Goal: Find specific fact

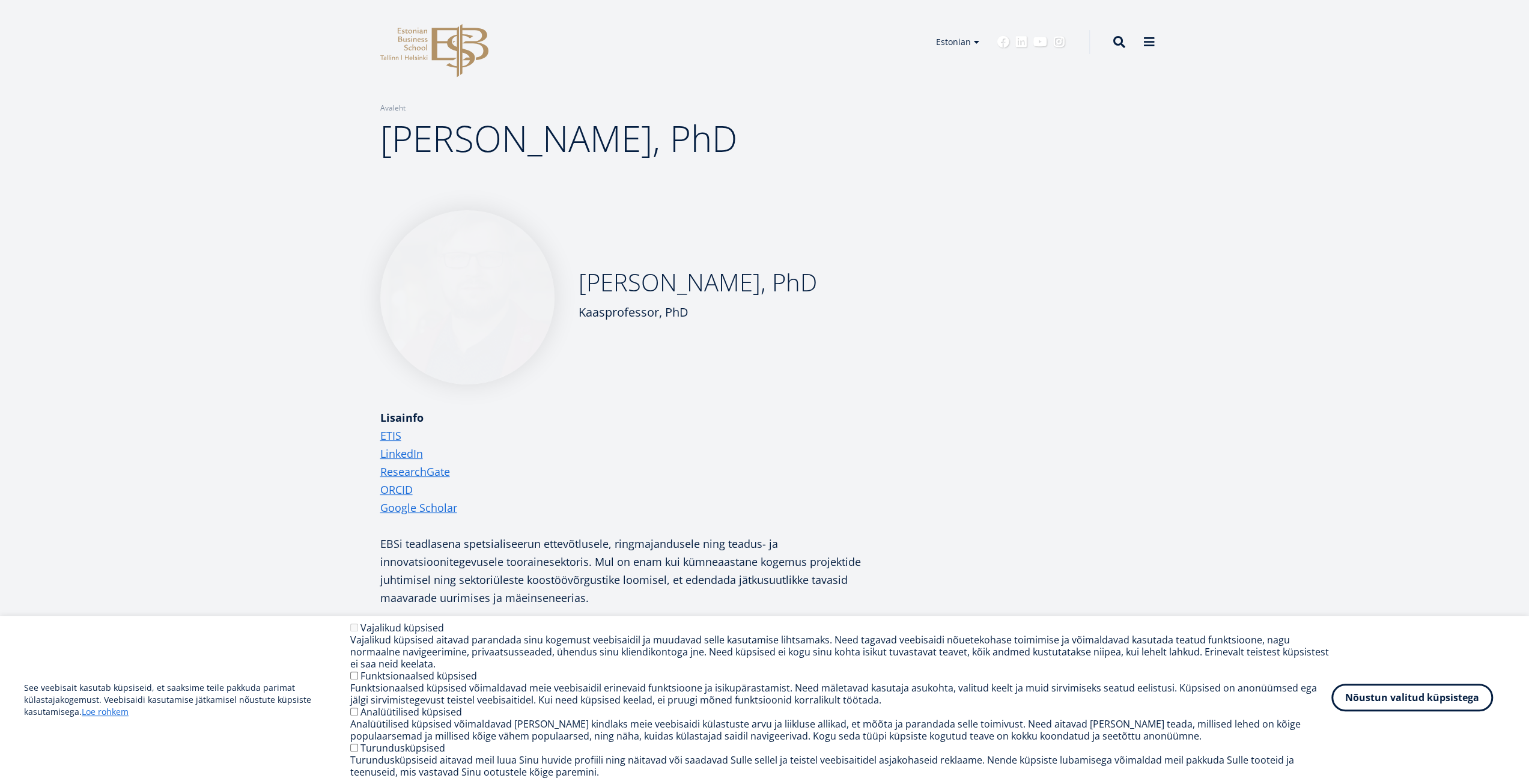
click at [1430, 702] on button "Nõustun valitud küpsistega" at bounding box center [1413, 697] width 162 height 28
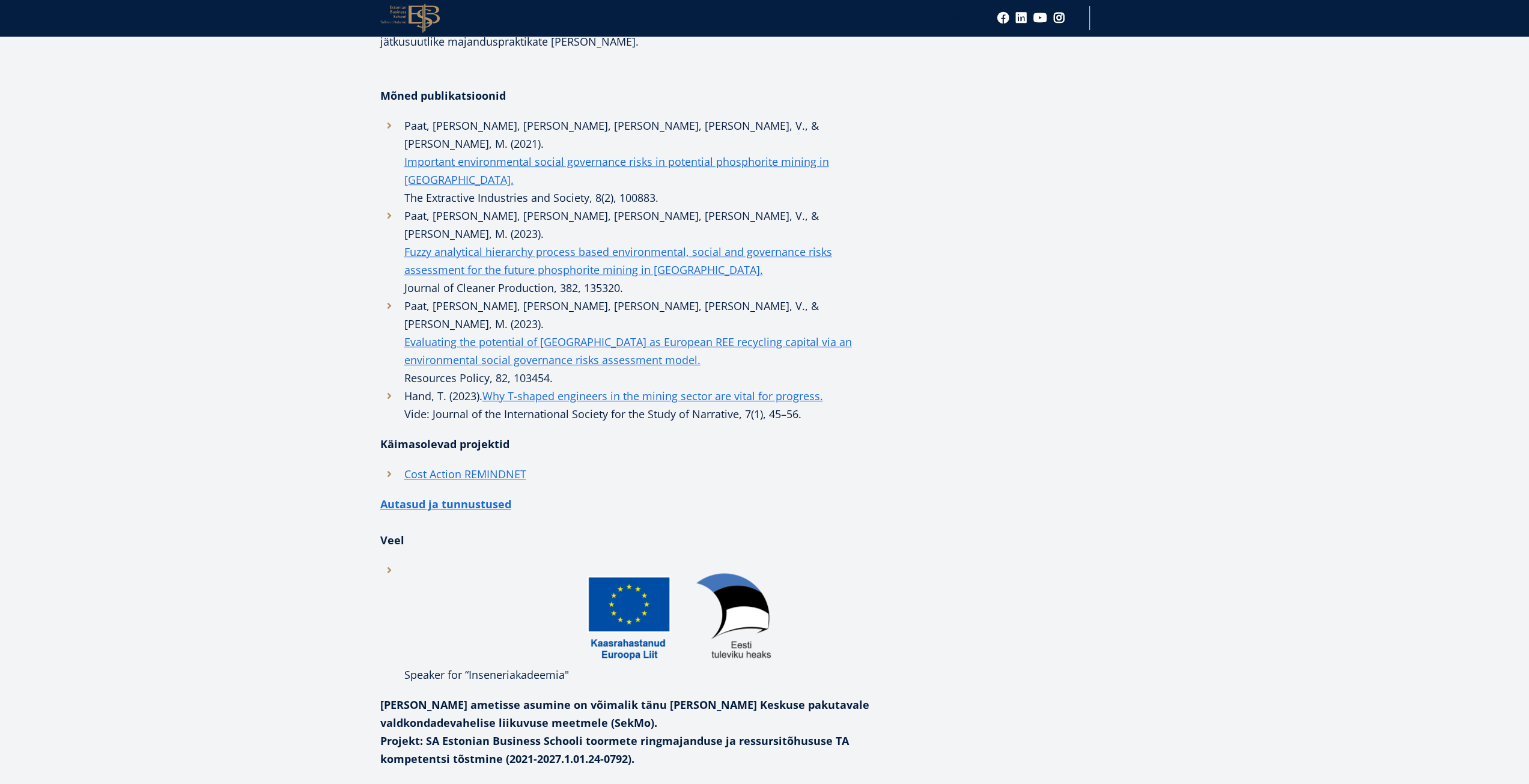
scroll to position [649, 0]
click at [493, 463] on link "Cost Action REMINDNET" at bounding box center [465, 472] width 122 height 18
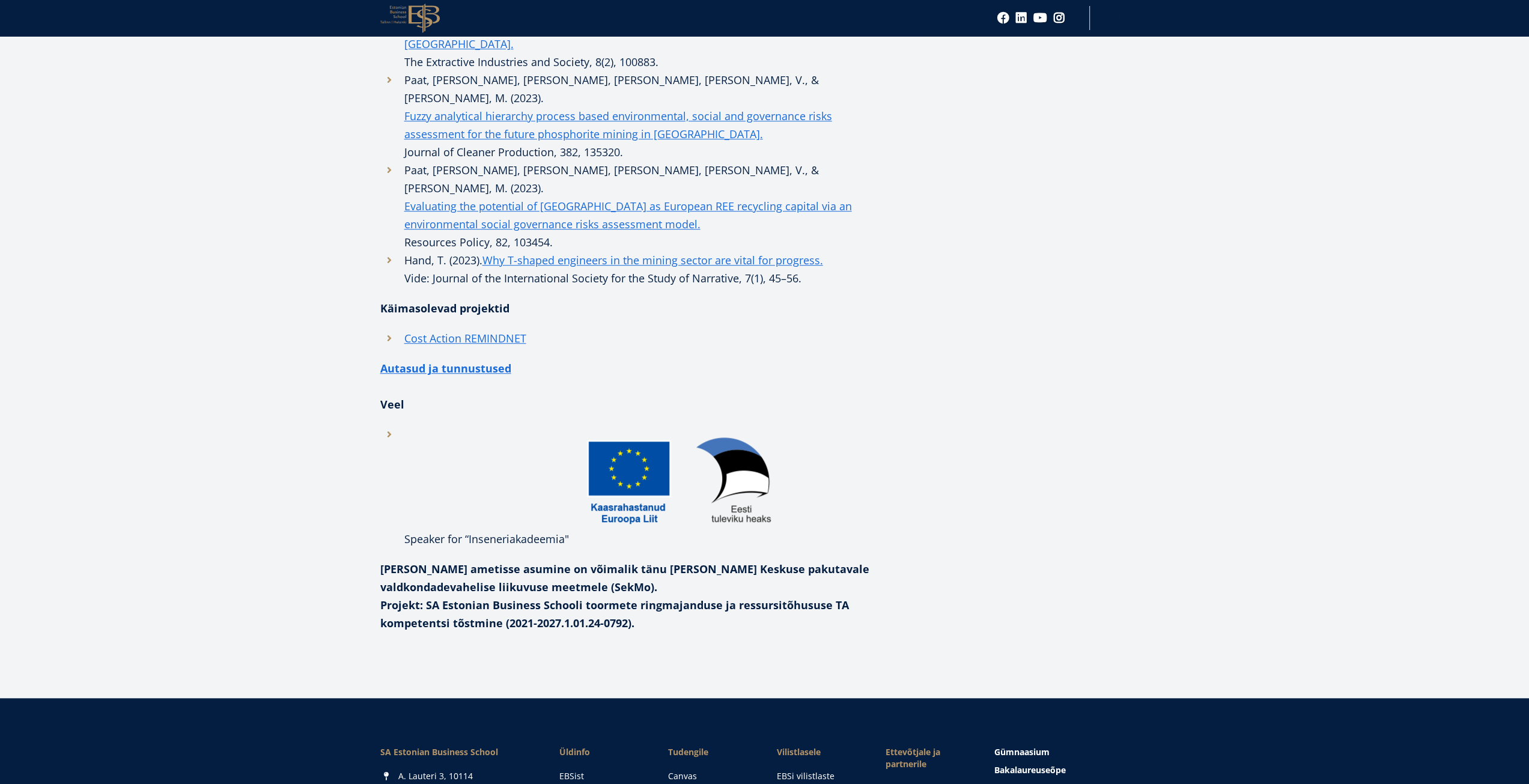
scroll to position [796, 0]
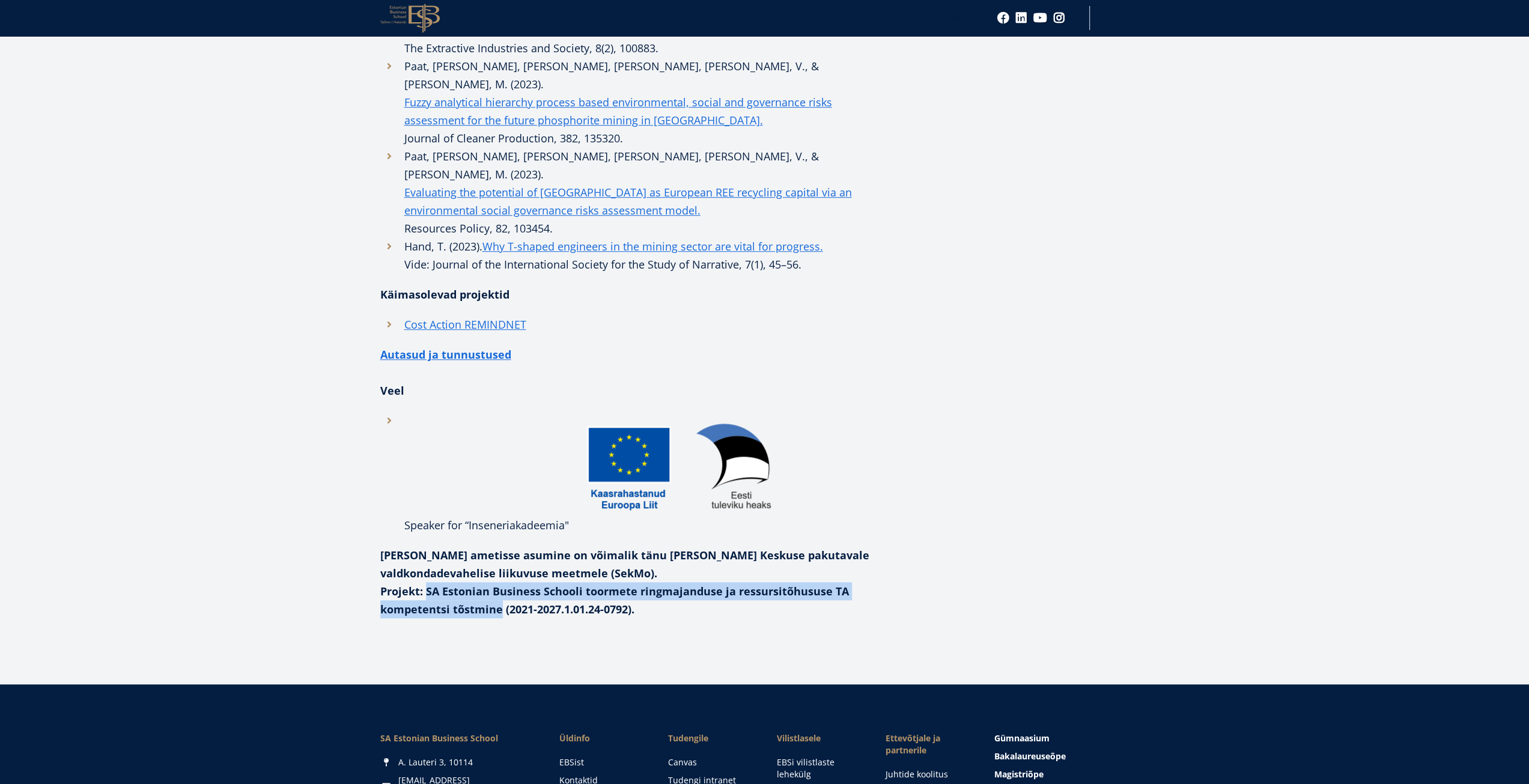
drag, startPoint x: 426, startPoint y: 518, endPoint x: 498, endPoint y: 533, distance: 73.5
click at [498, 584] on strong "Projekt: SA Estonian Business Schooli toormete ringmajanduse ja ressursitõhusus…" at bounding box center [614, 600] width 469 height 33
copy strong "SA Estonian Business Schooli toormete ringmajanduse ja ressursitõhususe TA komp…"
